Goal: Contribute content: Add original content to the website for others to see

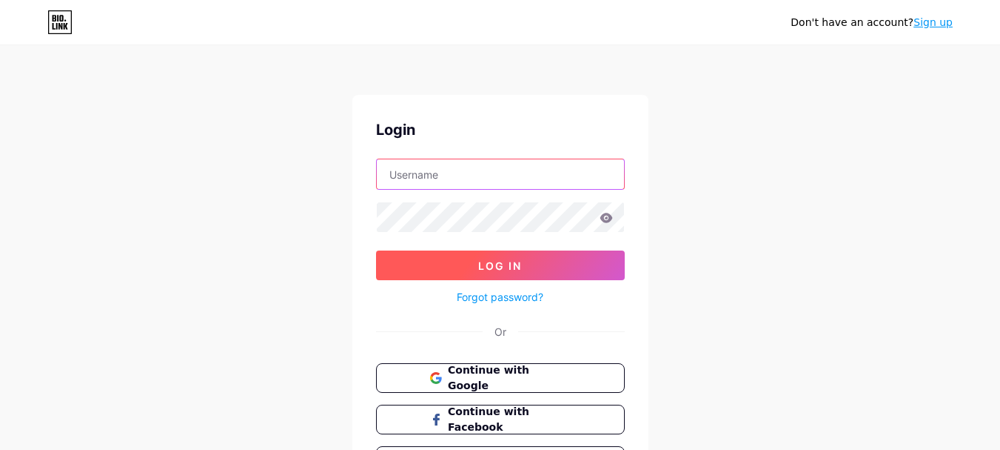
type input "[EMAIL_ADDRESS][DOMAIN_NAME]"
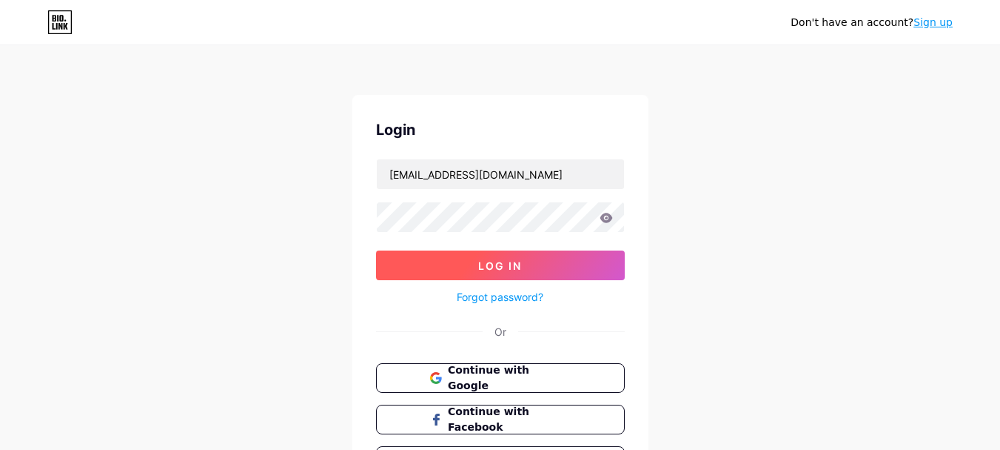
click at [497, 269] on span "Log In" at bounding box center [500, 265] width 44 height 13
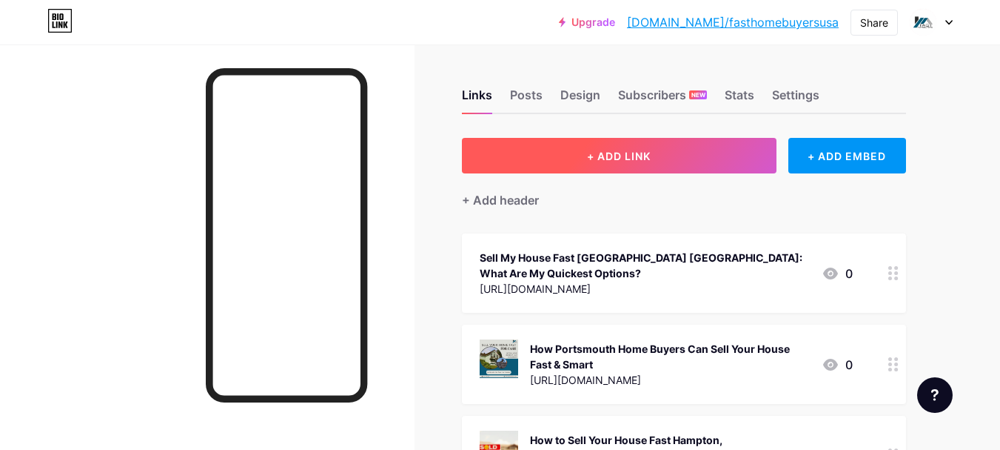
click at [626, 170] on button "+ ADD LINK" at bounding box center [619, 156] width 315 height 36
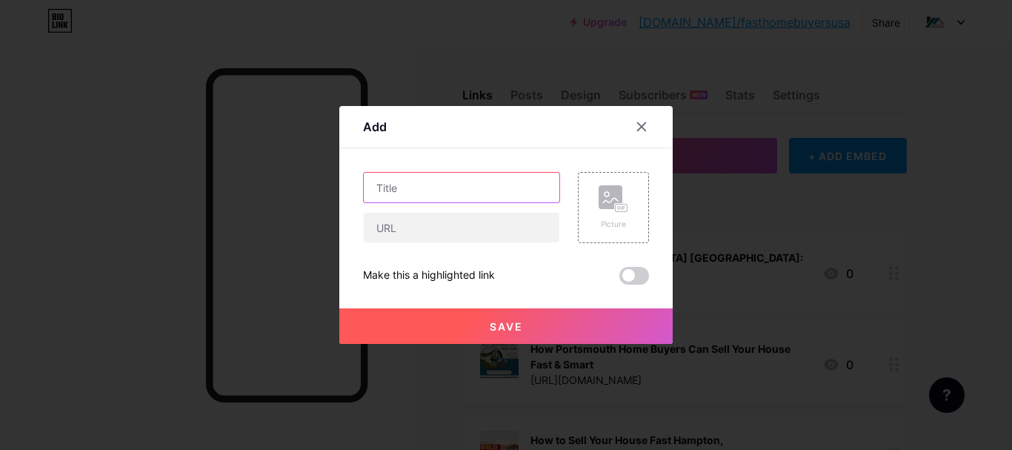
click at [430, 179] on input "text" at bounding box center [462, 188] width 196 height 30
paste input "Sell Your House Fast - Essential Tips for a Quick & Profitable Sale"
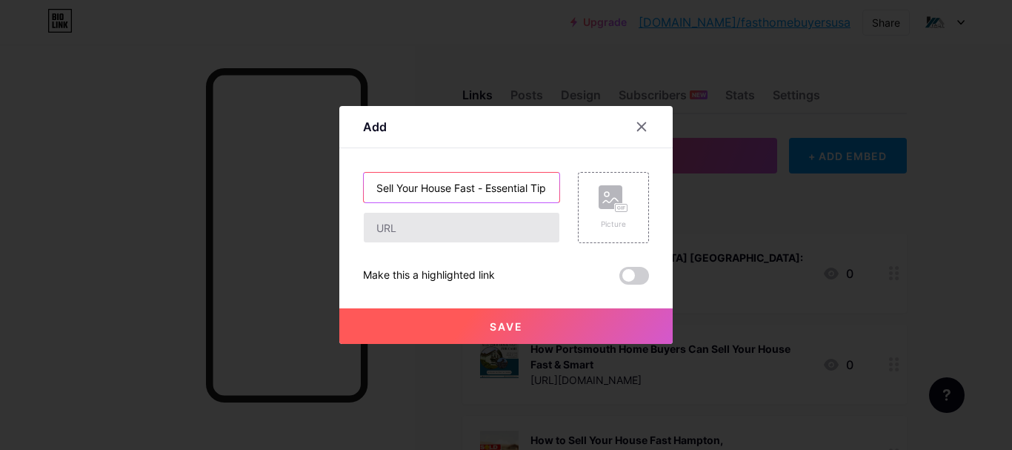
scroll to position [0, 148]
type input "Sell Your House Fast - Essential Tips for a Quick & Profitable Sale"
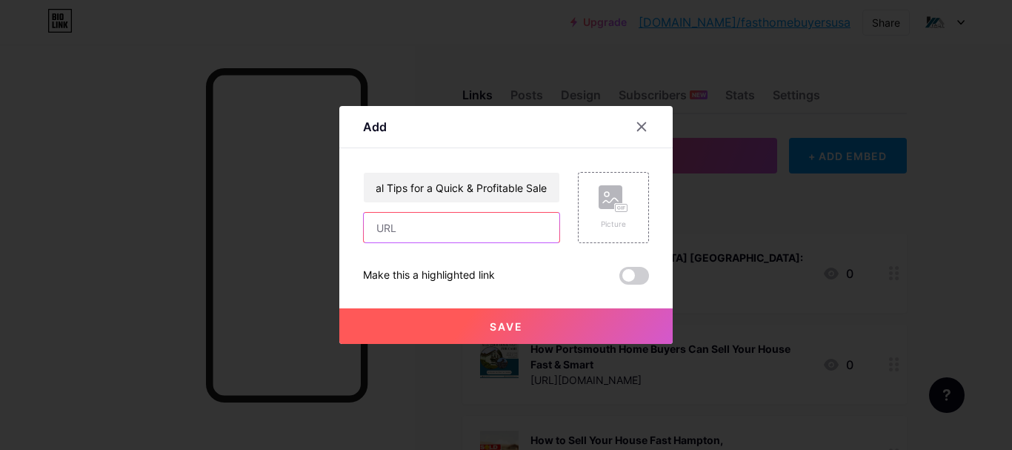
scroll to position [0, 0]
drag, startPoint x: 401, startPoint y: 237, endPoint x: 405, endPoint y: 21, distance: 215.5
click at [401, 237] on input "text" at bounding box center [462, 228] width 196 height 30
paste input "[URL][DOMAIN_NAME]"
click at [501, 239] on input "text" at bounding box center [462, 228] width 196 height 30
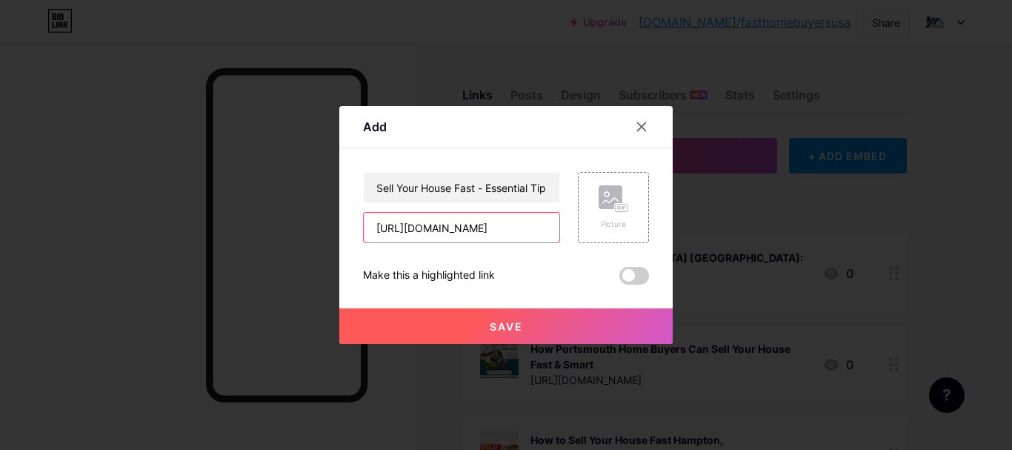
scroll to position [0, 470]
drag, startPoint x: 466, startPoint y: 222, endPoint x: 623, endPoint y: 224, distance: 157.0
click at [623, 224] on div "Sell Your House Fast - Essential Tips for a Quick & Profitable Sale [URL][DOMAI…" at bounding box center [506, 207] width 286 height 71
type input "[URL][DOMAIN_NAME]"
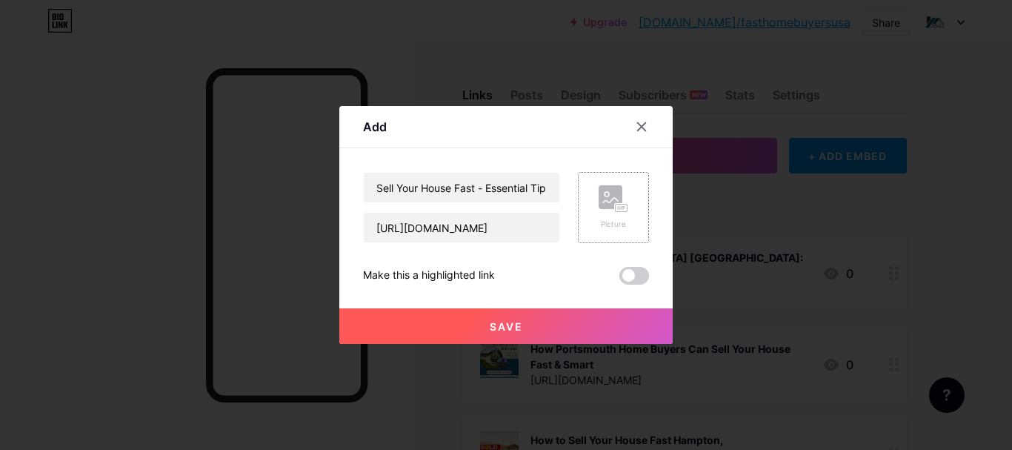
click at [578, 181] on div "Picture" at bounding box center [613, 207] width 71 height 71
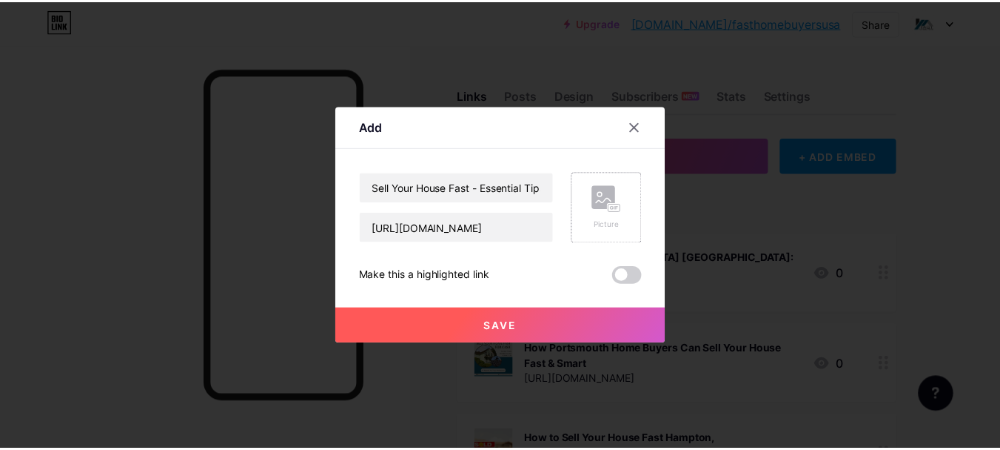
scroll to position [0, 0]
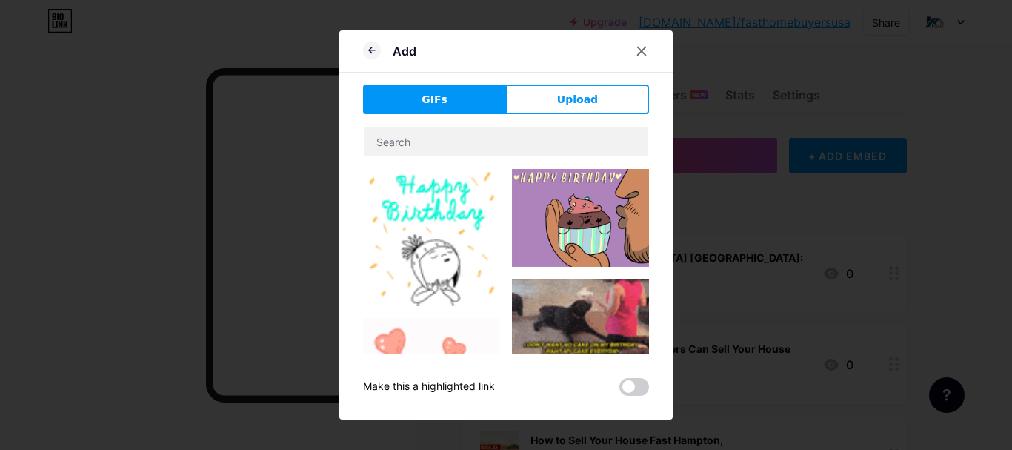
click at [564, 81] on div "Add GIFs Upload Content YouTube Play YouTube video without leaving your page. A…" at bounding box center [505, 224] width 333 height 389
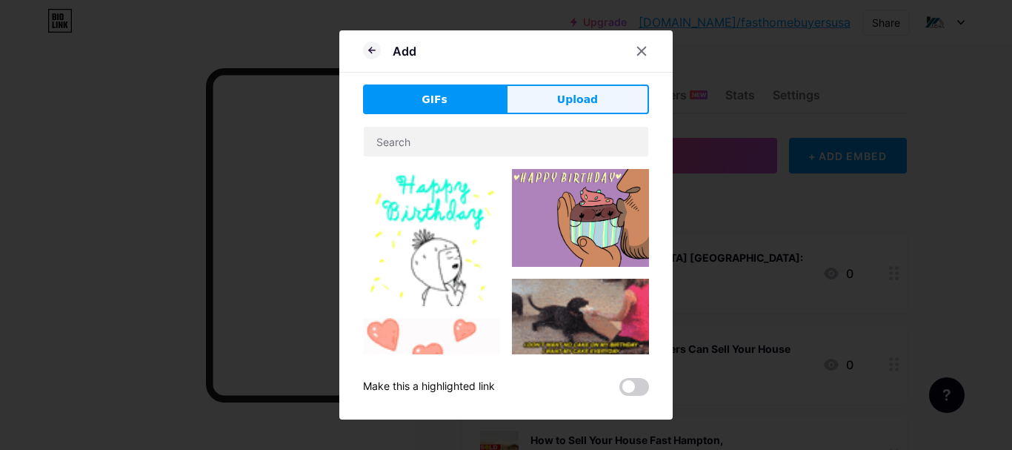
click at [559, 93] on span "Upload" at bounding box center [577, 100] width 41 height 16
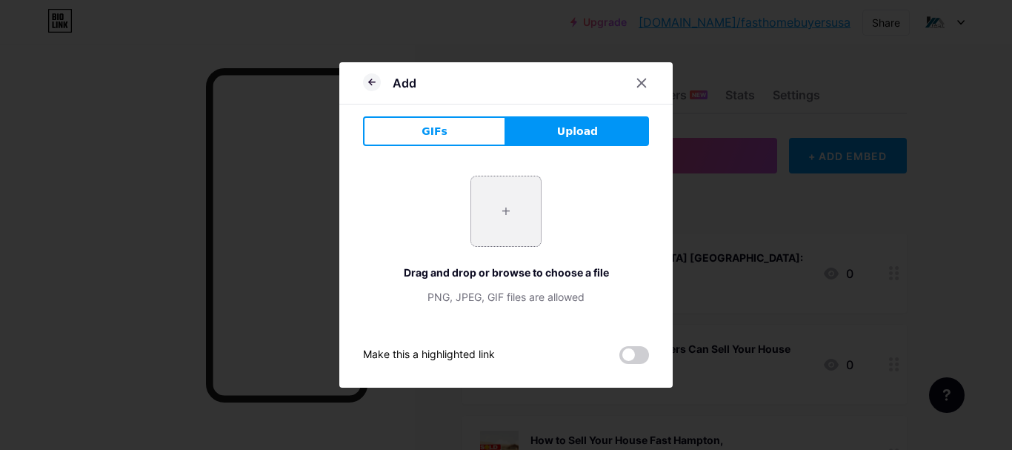
click at [512, 191] on input "file" at bounding box center [506, 211] width 70 height 70
type input "C:\fakepath\getting-ready-to-sell-your-house-1024x681-1024x681.jpg"
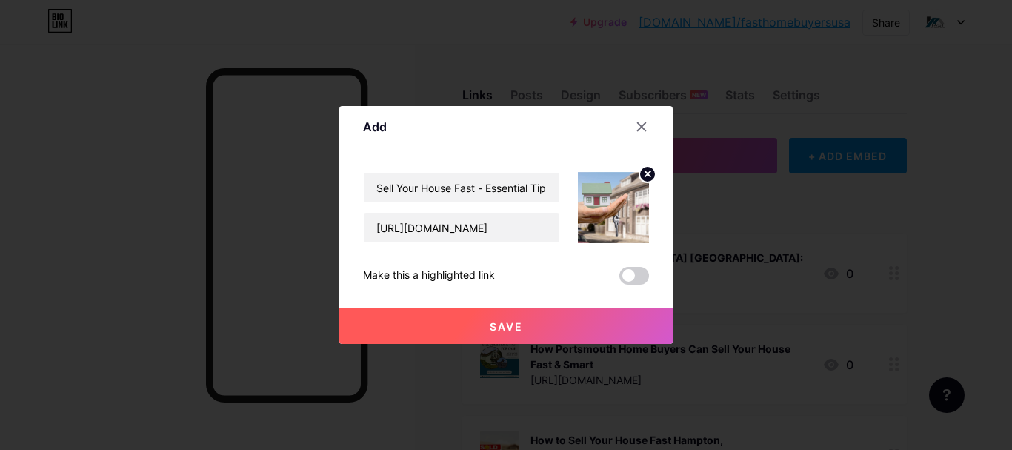
click at [526, 335] on button "Save" at bounding box center [505, 326] width 333 height 36
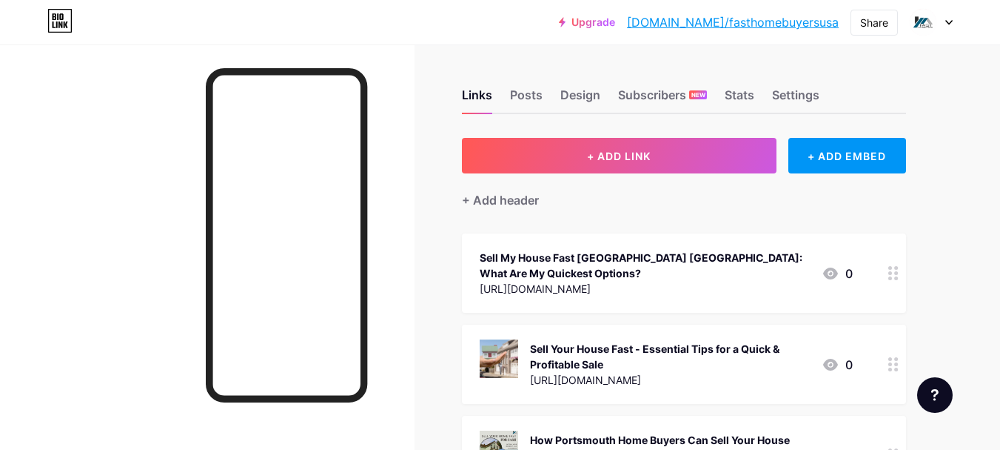
drag, startPoint x: 555, startPoint y: 358, endPoint x: 561, endPoint y: 244, distance: 114.2
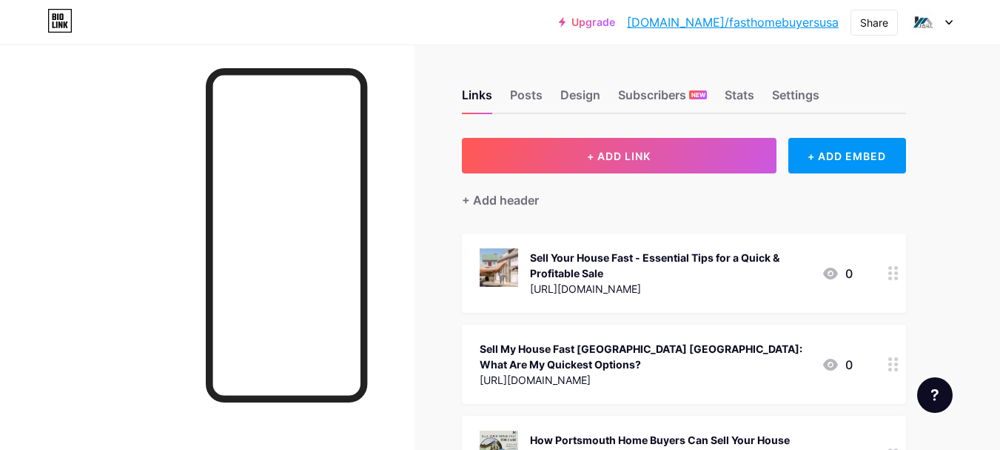
click at [749, 22] on link "[DOMAIN_NAME]/fasthomebuyersusa" at bounding box center [733, 22] width 212 height 18
